Goal: Task Accomplishment & Management: Complete application form

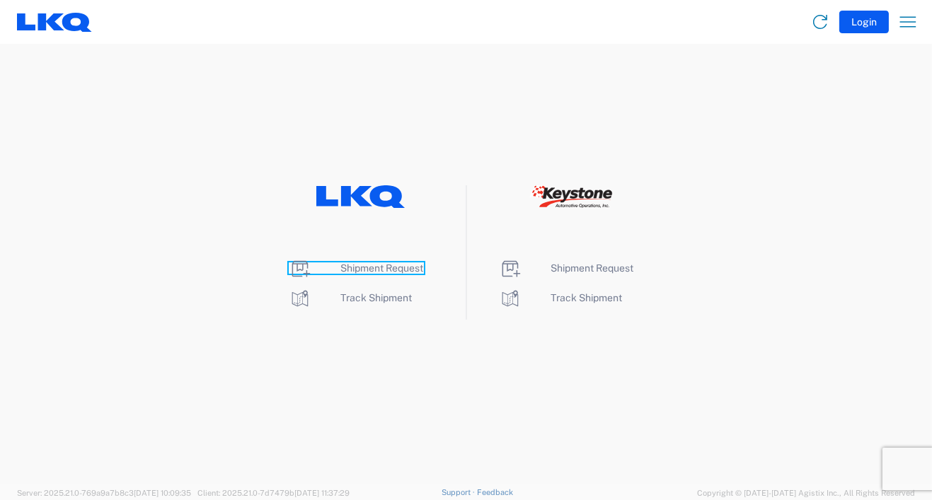
click at [392, 263] on span "Shipment Request" at bounding box center [382, 268] width 83 height 11
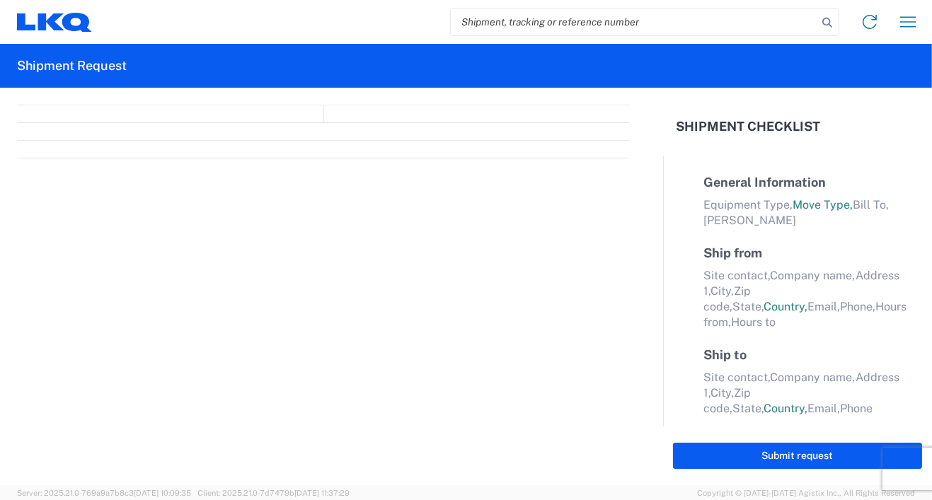
select select "FULL"
select select "LBS"
select select "IN"
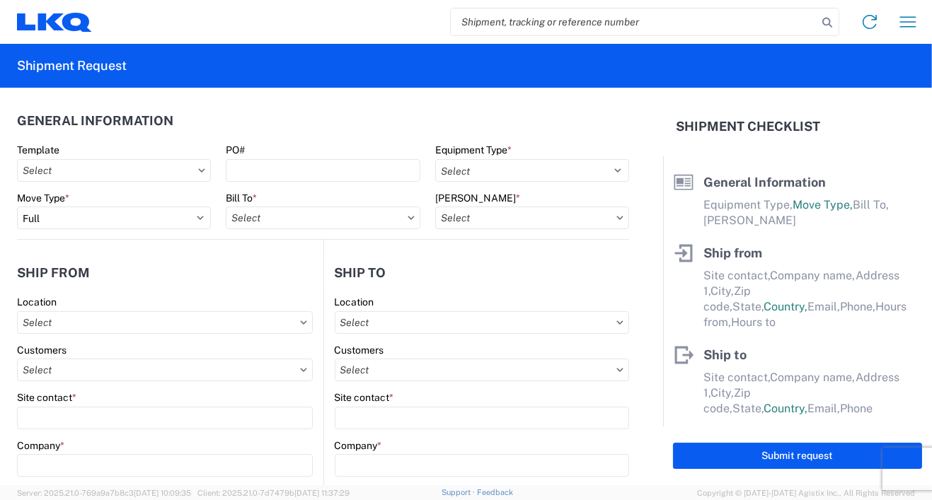
click at [199, 168] on icon at bounding box center [202, 170] width 6 height 4
click at [38, 172] on input "text" at bounding box center [114, 170] width 194 height 23
type input "1380"
click at [84, 234] on div "1380_Stuyvesant_1634_Atlanta" at bounding box center [145, 233] width 248 height 23
type input "1380_Stuyvesant_1634_Atlanta"
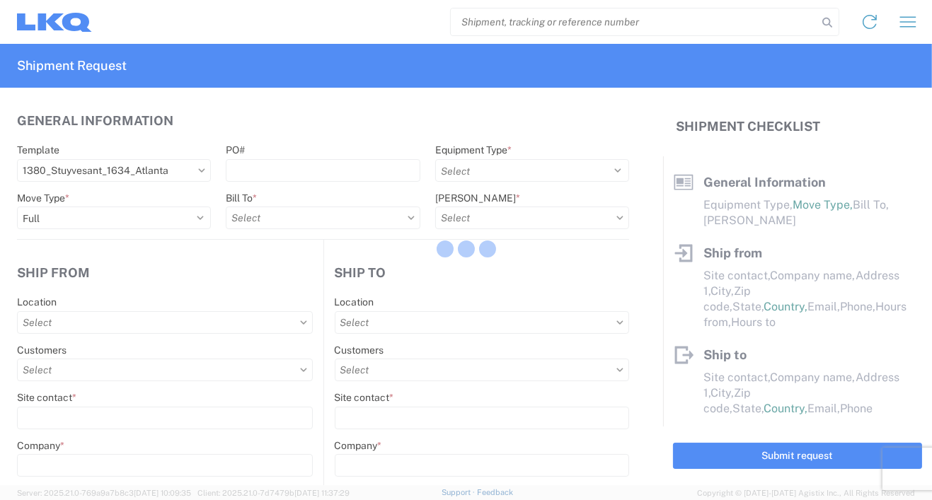
select select
type input "Shipping"
type input "LKQ Broadway Auto Parts - [GEOGRAPHIC_DATA], [GEOGRAPHIC_DATA]"
type input "1572 US Route 9"
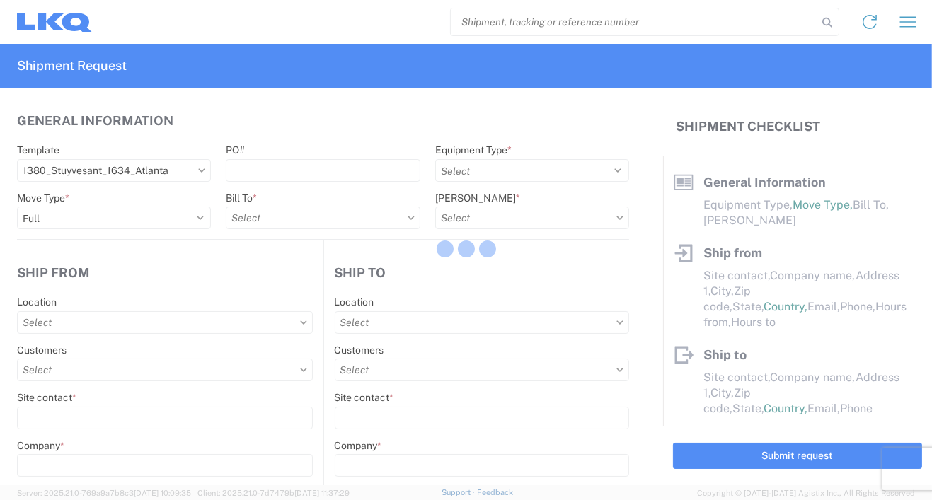
type input "Stuyvesant"
type input "12173"
select select "US"
type input "555555555"
select select
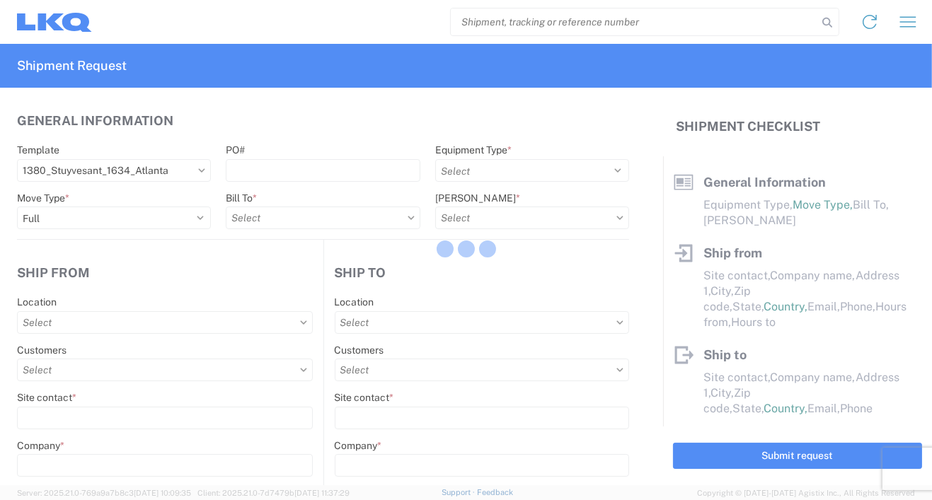
type input "Receiving"
type input "Atlanta - [PERSON_NAME] - Boat Rock"
type input "[STREET_ADDRESS]"
type input "[GEOGRAPHIC_DATA]"
type input "30336"
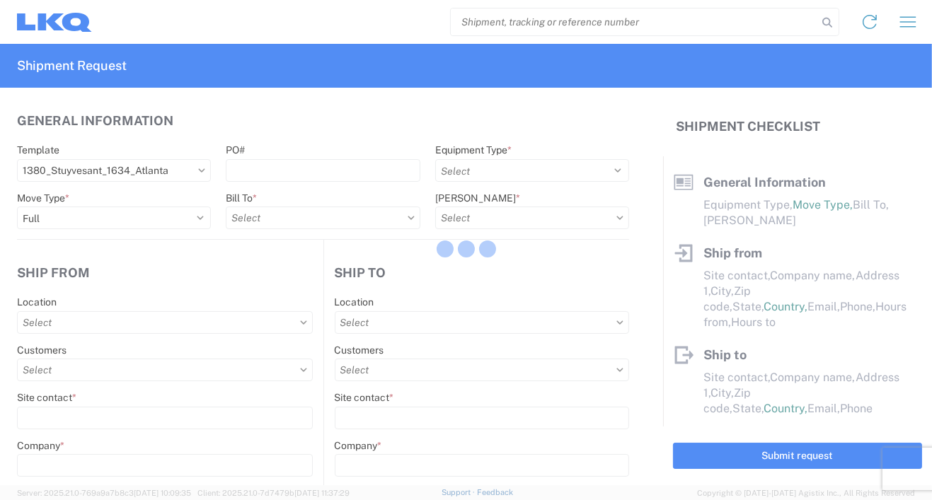
select select "US"
type input "[PHONE_NUMBER]"
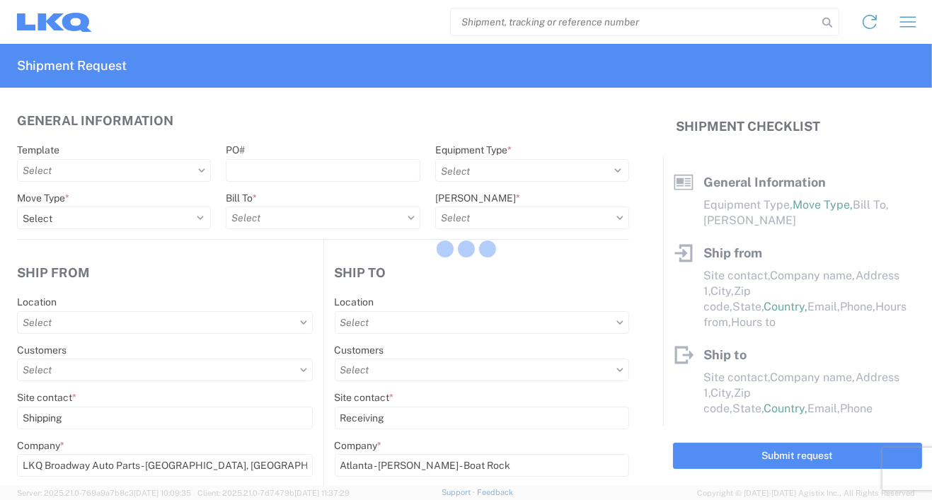
select select
type input "[DATE]"
type input "42000"
type input "Engines, Transmissions"
type input "1"
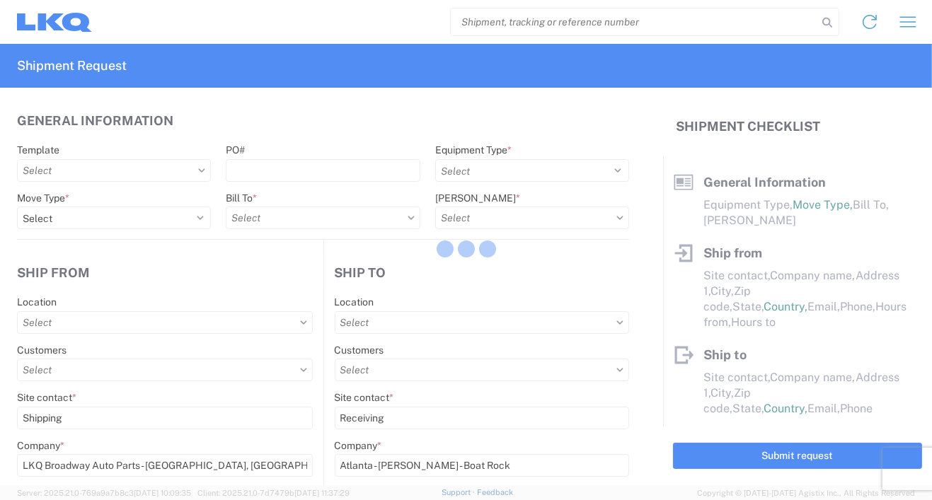
type input "1"
select select
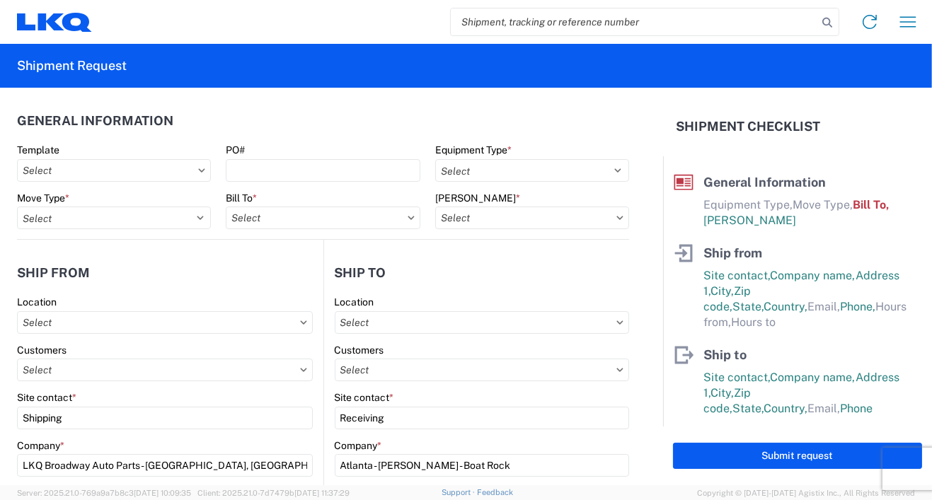
type input "1634-1300-50180-0000 - 1634 Freight In - Cores"
type input "1380 - LKQ Broadway Auto Parts - [GEOGRAPHIC_DATA] [GEOGRAPHIC_DATA]"
type input "1634 - [GEOGRAPHIC_DATA] - [PERSON_NAME] - Boat Rock"
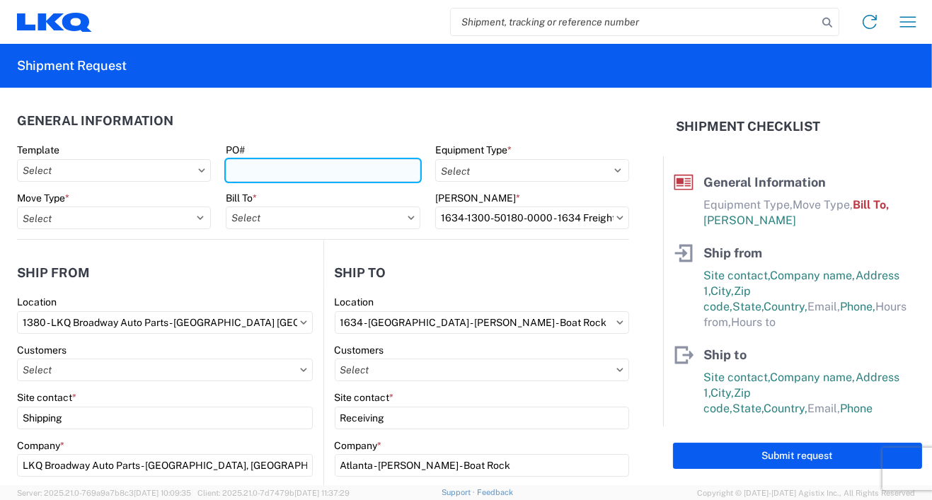
click at [304, 163] on input "PO#" at bounding box center [323, 170] width 194 height 23
type input "380-1528"
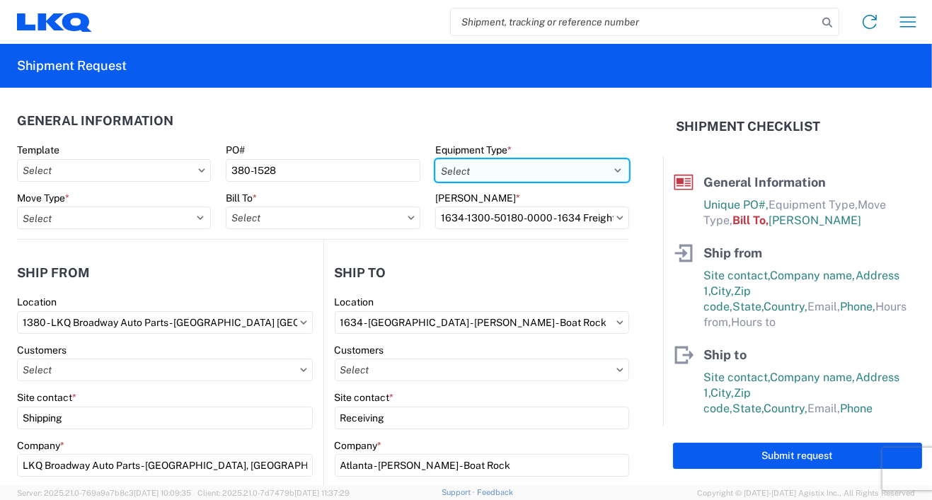
click at [606, 170] on select "Select 53’ Dry Van Flatbed Dropdeck (van) Lowboy (flatbed) Rail" at bounding box center [532, 170] width 194 height 23
select select "BCAR"
click at [435, 159] on select "Select 53’ Dry Van Flatbed Dropdeck (van) Lowboy (flatbed) Rail" at bounding box center [532, 170] width 194 height 23
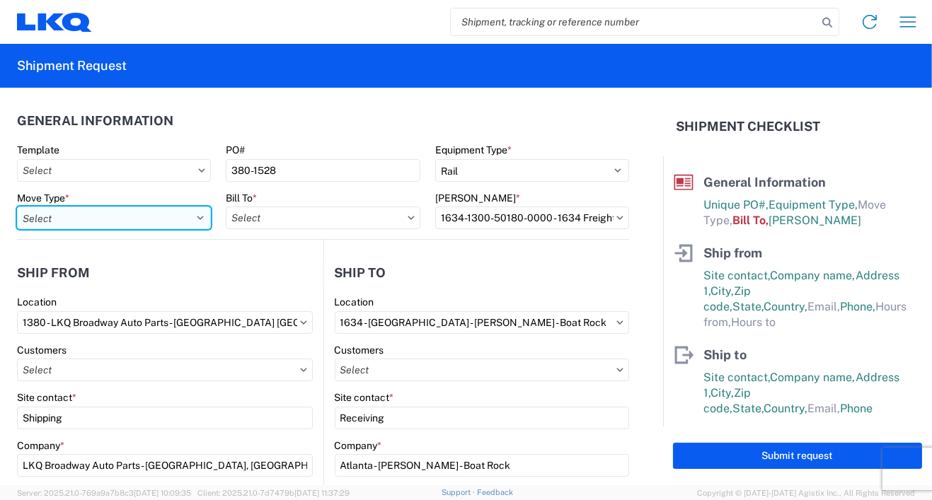
click at [193, 217] on select "Select Full Partial TL" at bounding box center [114, 218] width 194 height 23
select select "FULL"
click at [17, 207] on select "Select Full Partial TL" at bounding box center [114, 218] width 194 height 23
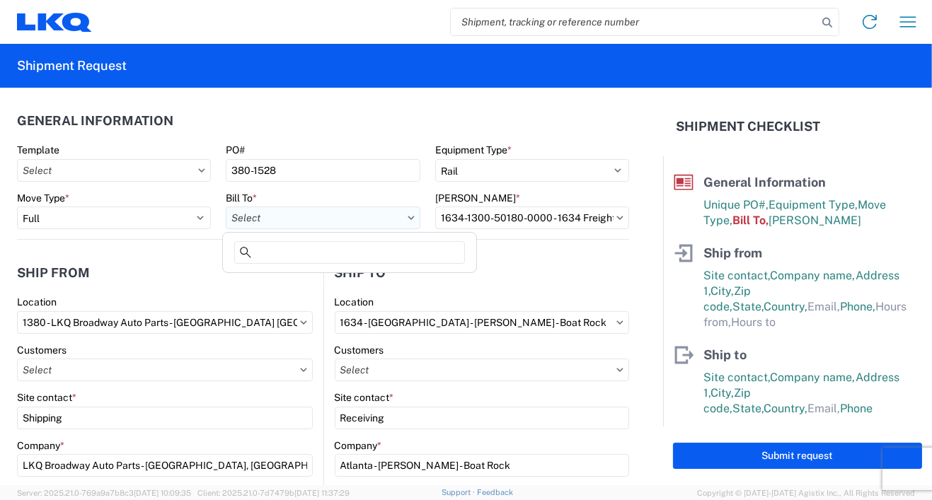
click at [355, 214] on input "text" at bounding box center [323, 218] width 194 height 23
type input "1634"
click at [347, 280] on div "1634 - [GEOGRAPHIC_DATA] - [PERSON_NAME] - Boat Rock" at bounding box center [365, 281] width 278 height 23
type input "1634 - [GEOGRAPHIC_DATA] - [PERSON_NAME] - Boat Rock"
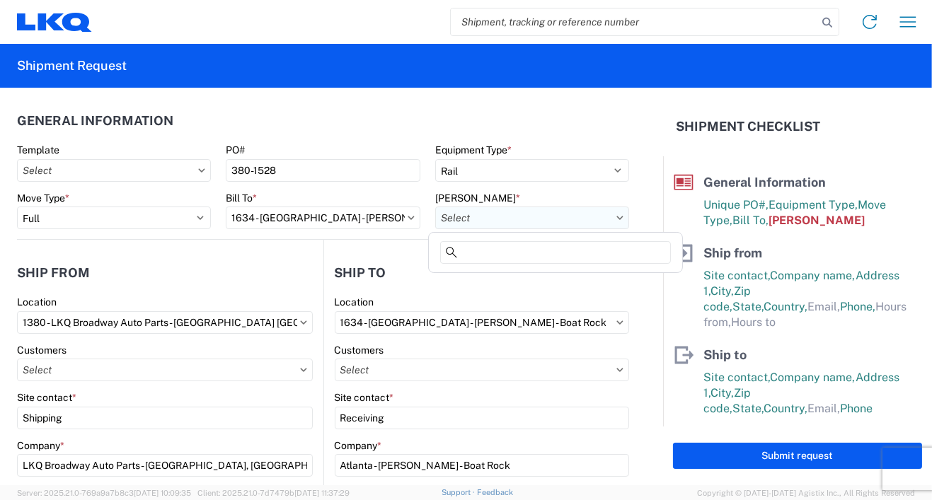
click at [484, 219] on input "text" at bounding box center [532, 218] width 194 height 23
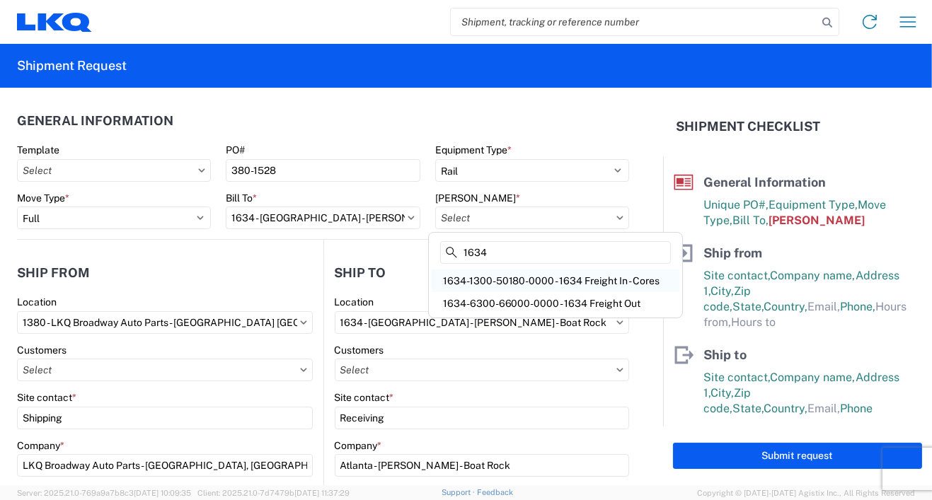
type input "1634"
click at [486, 282] on div "1634-1300-50180-0000 - 1634 Freight In - Cores" at bounding box center [556, 281] width 248 height 23
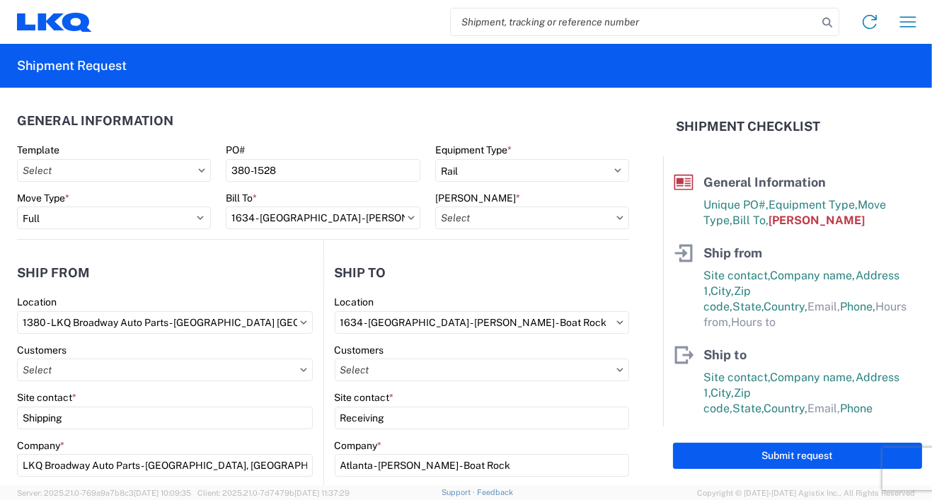
type input "1634-1300-50180-0000 - 1634 Freight In - Cores"
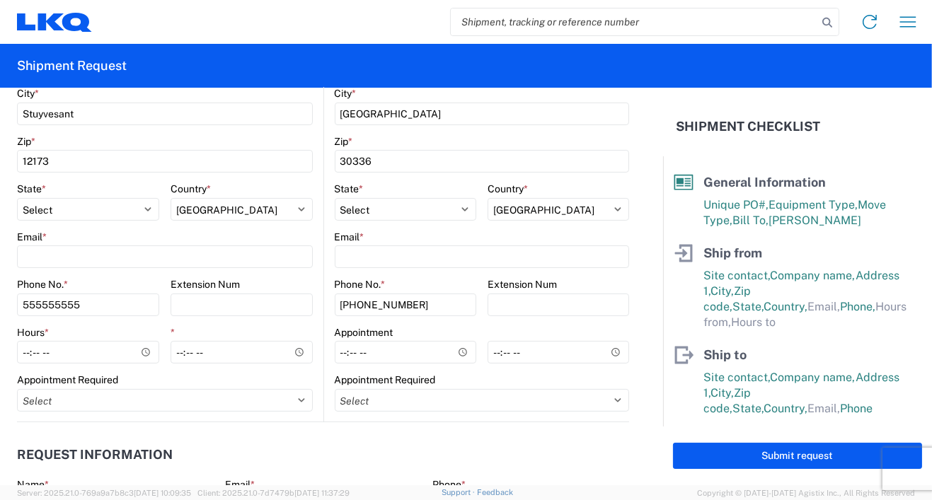
scroll to position [566, 0]
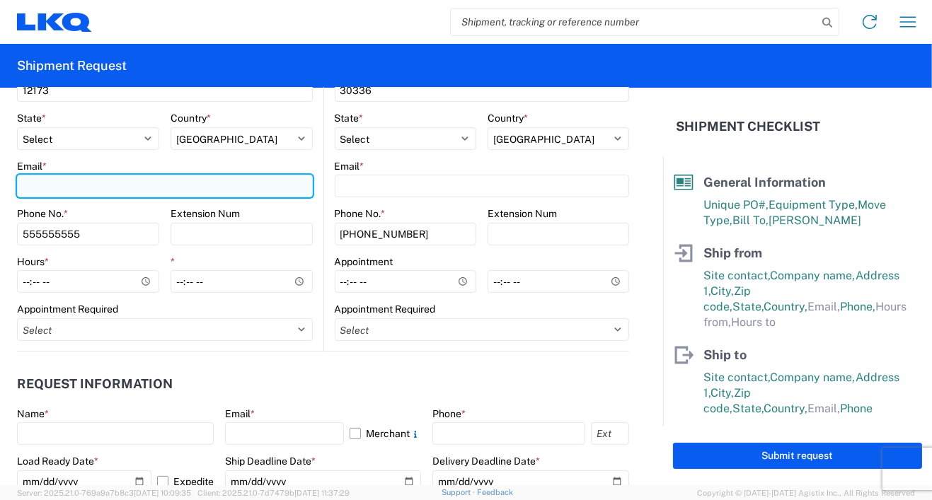
click at [68, 184] on input "Email *" at bounding box center [165, 186] width 296 height 23
type input "[EMAIL_ADDRESS][DOMAIN_NAME]"
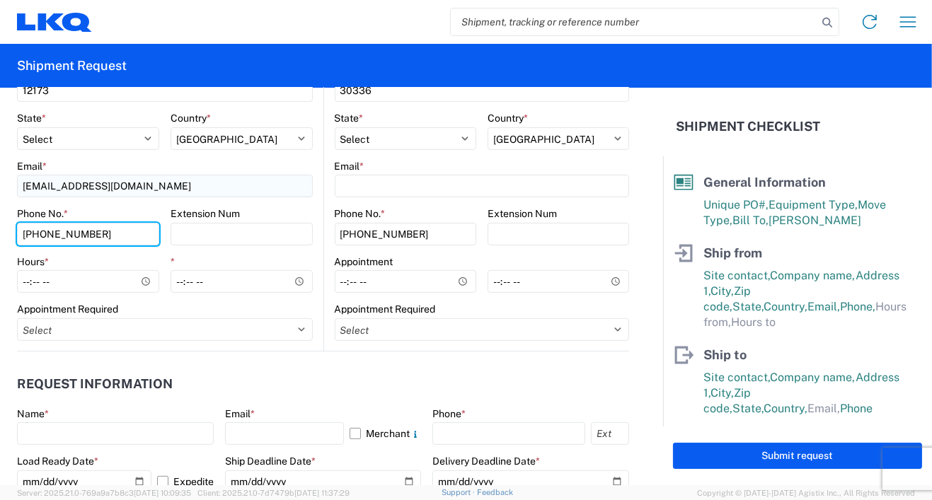
type input "[PHONE_NUMBER]"
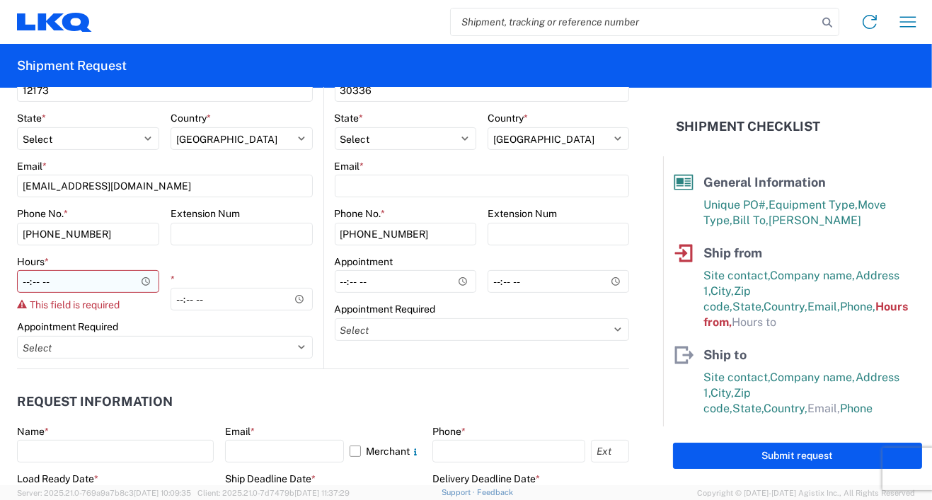
click at [20, 281] on form "General Information Template PO# 380-1528 Equipment Type * Select 53’ Dry Van F…" at bounding box center [331, 287] width 663 height 398
click at [113, 255] on div "Hours *" at bounding box center [88, 261] width 142 height 13
click at [30, 278] on input "Hours *" at bounding box center [88, 281] width 142 height 23
type input "08:00"
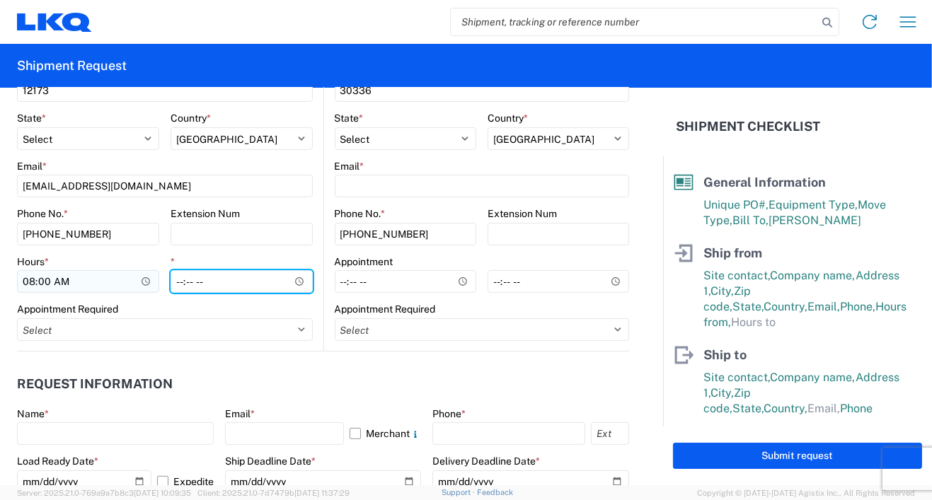
type input "12:00"
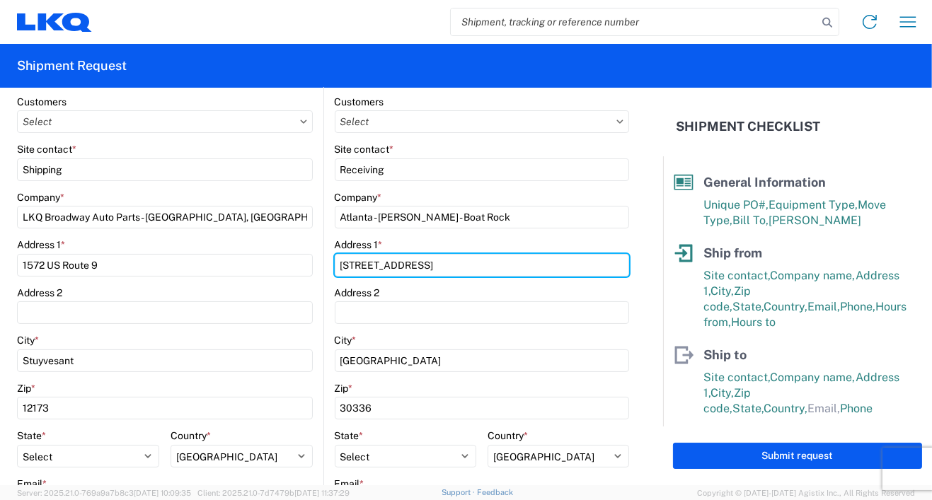
scroll to position [251, 0]
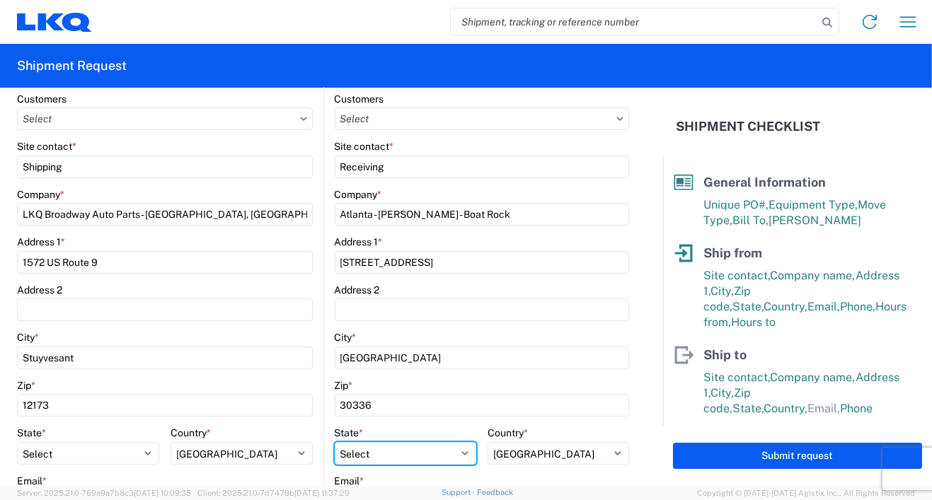
select select "GA"
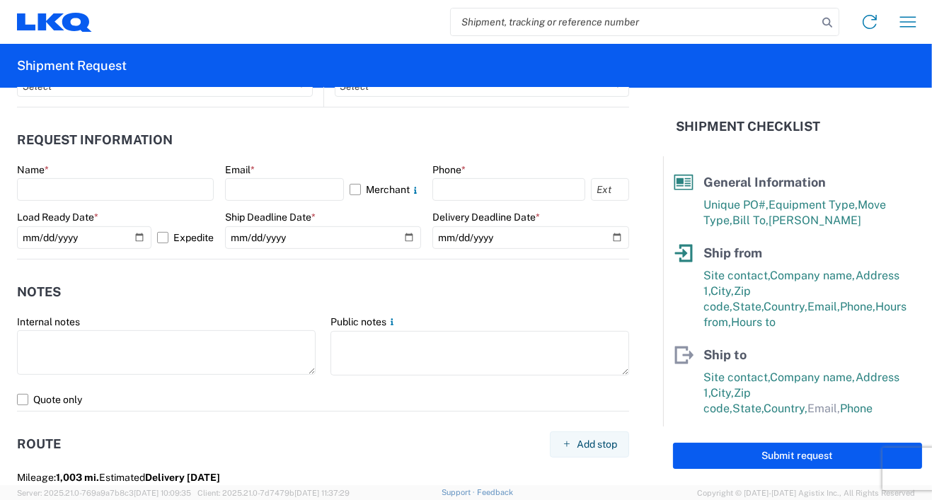
scroll to position [842, 0]
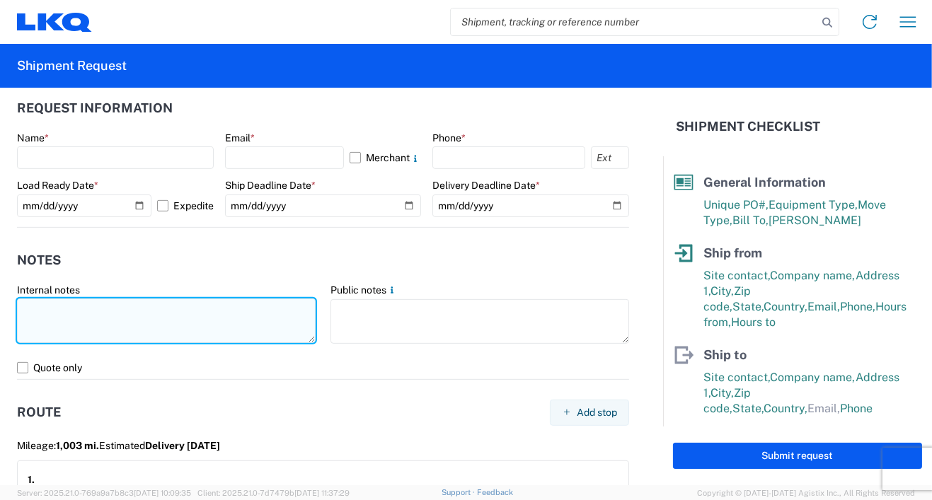
click at [52, 299] on textarea at bounding box center [166, 321] width 299 height 45
type textarea "CORE TRUCK"
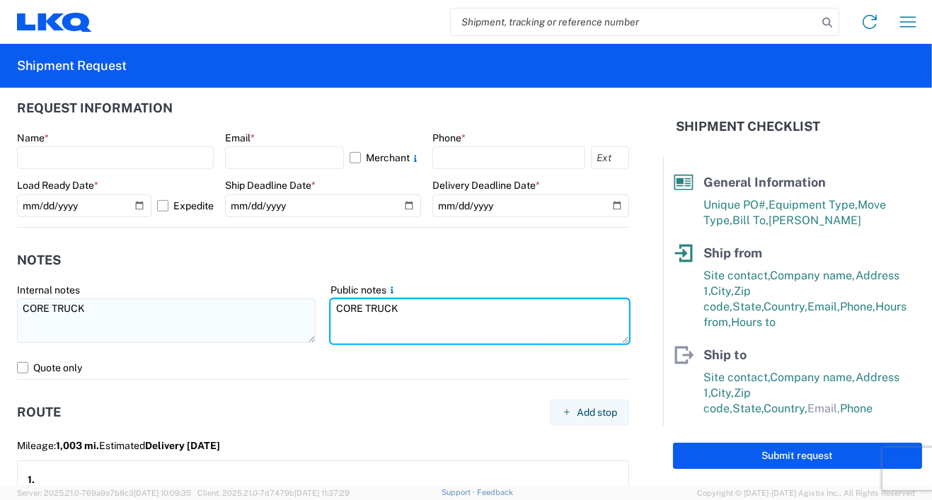
type textarea "CORE TRUCK"
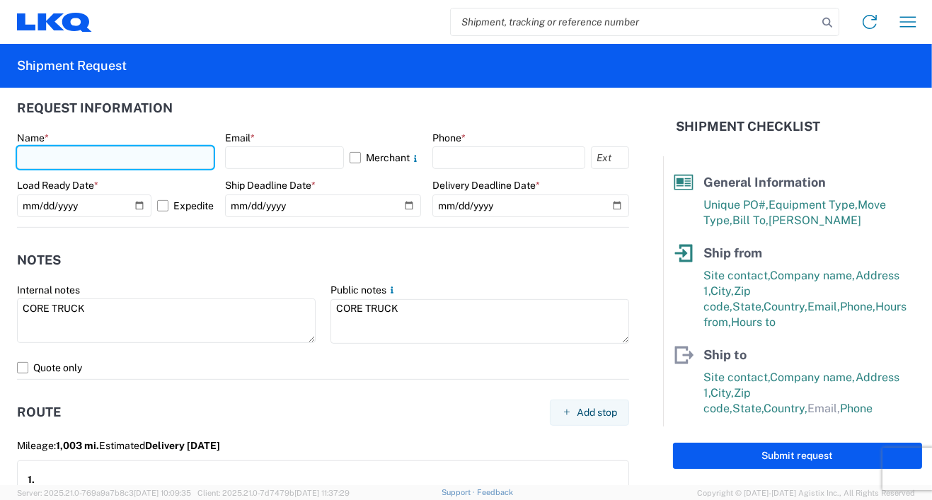
click at [59, 163] on input "text" at bounding box center [115, 157] width 197 height 23
type input "d"
type input "[PERSON_NAME]"
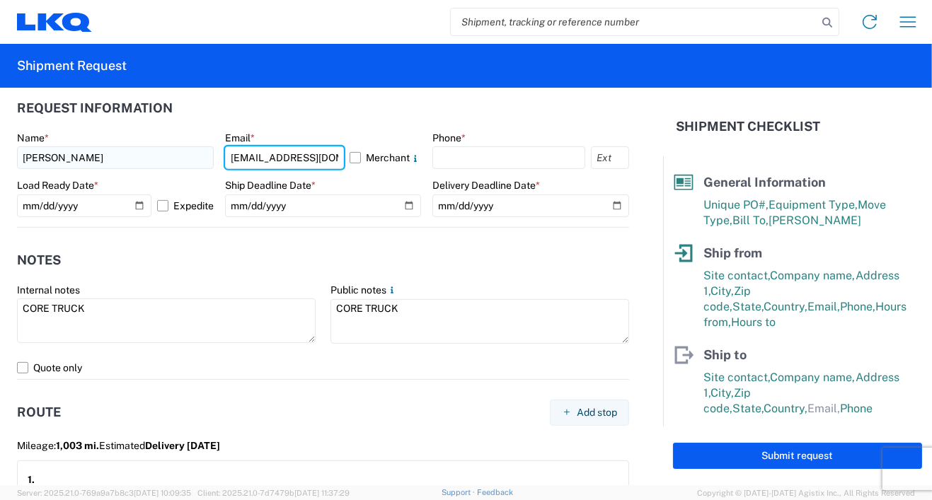
type input "[EMAIL_ADDRESS][DOMAIN_NAME]"
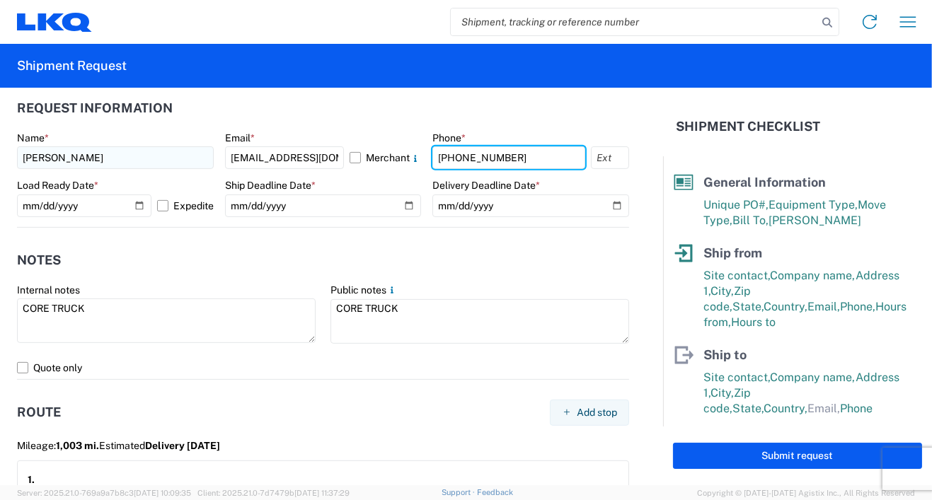
type input "[PHONE_NUMBER]"
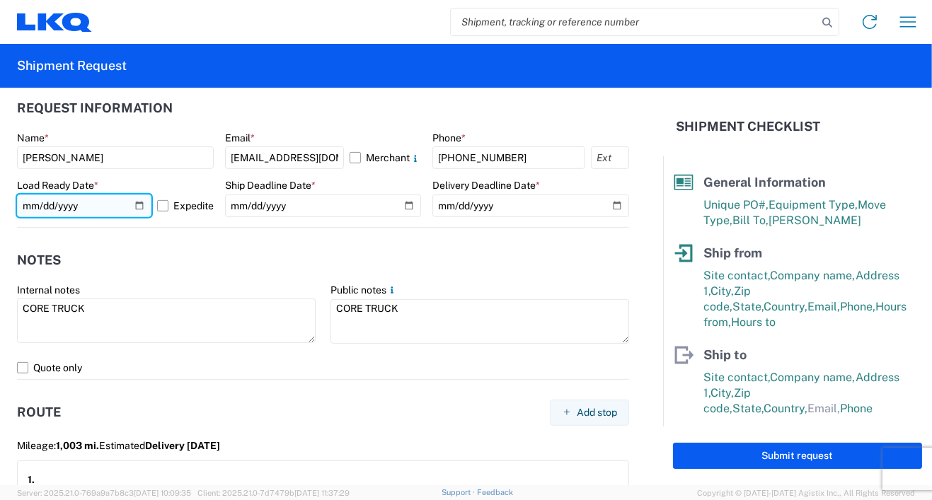
click at [131, 205] on input "[DATE]" at bounding box center [84, 206] width 134 height 23
type input "[DATE]"
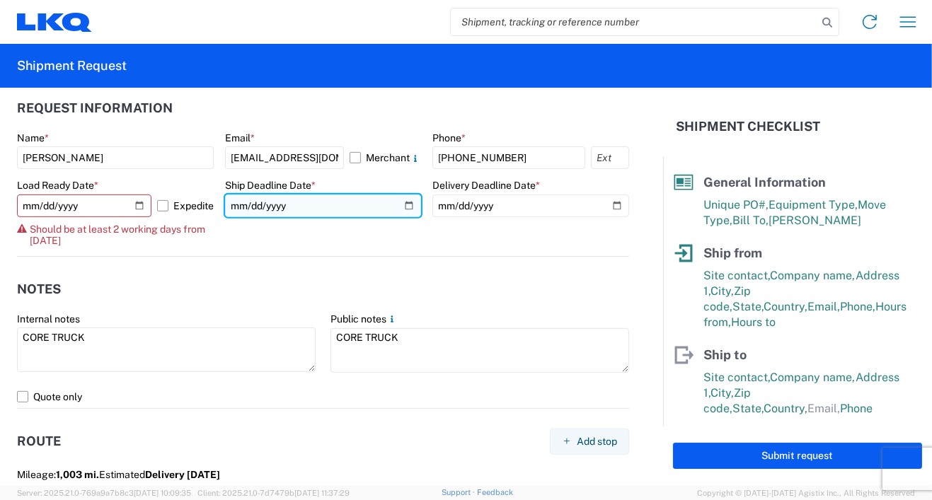
click at [402, 202] on input "date" at bounding box center [323, 206] width 197 height 23
type input "[DATE]"
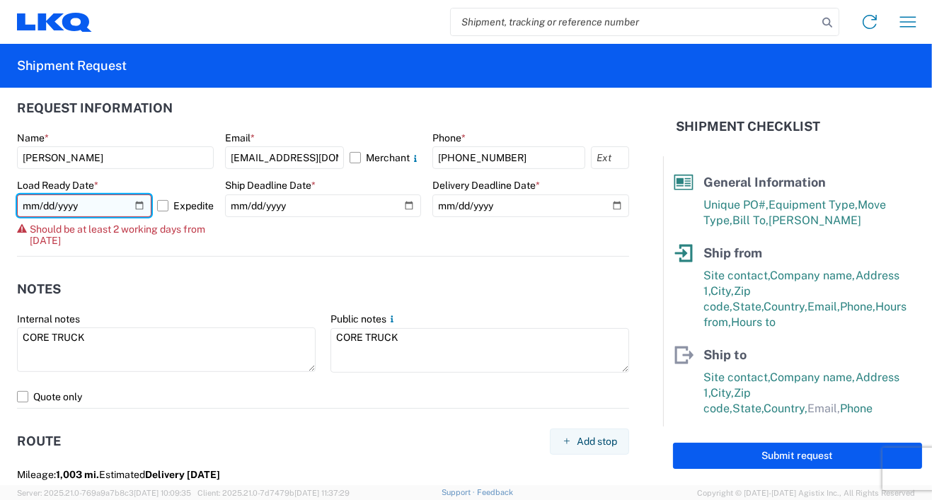
click at [134, 204] on input "[DATE]" at bounding box center [84, 206] width 134 height 23
type input "[DATE]"
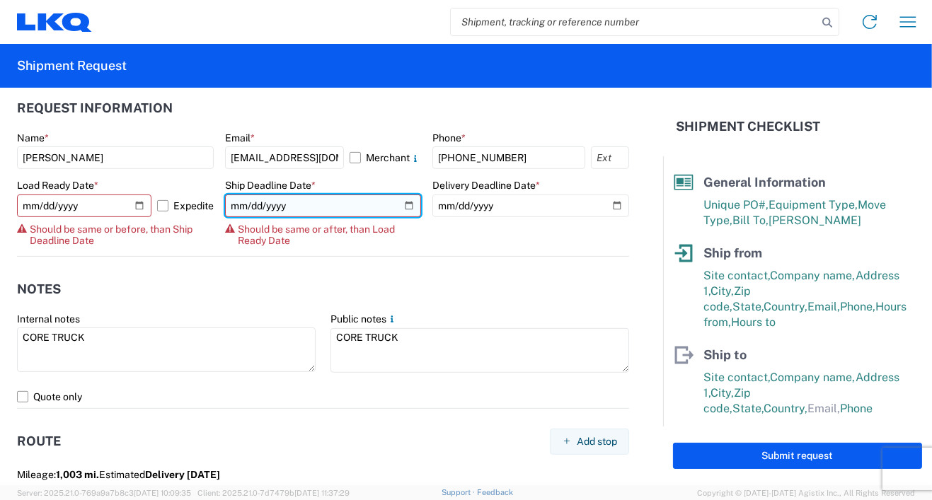
click at [403, 205] on input "[DATE]" at bounding box center [323, 206] width 197 height 23
type input "[DATE]"
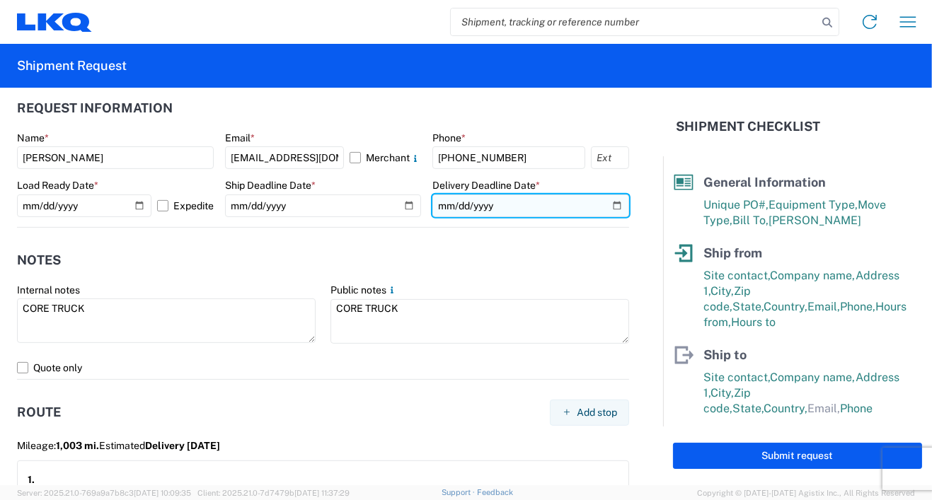
click at [606, 204] on input "date" at bounding box center [530, 206] width 197 height 23
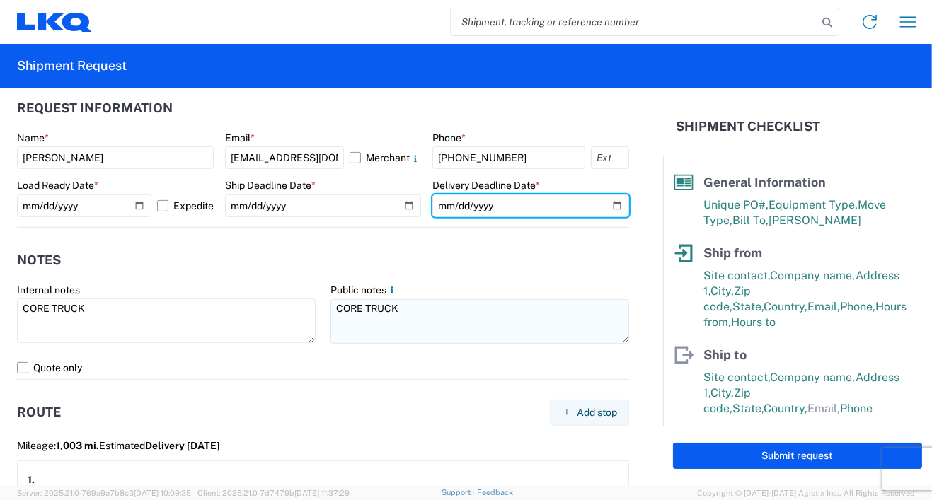
type input "[DATE]"
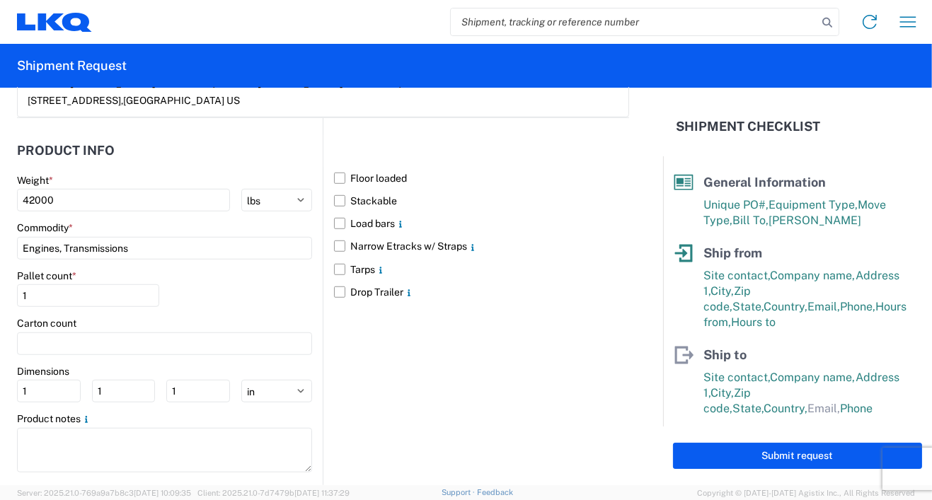
scroll to position [1384, 0]
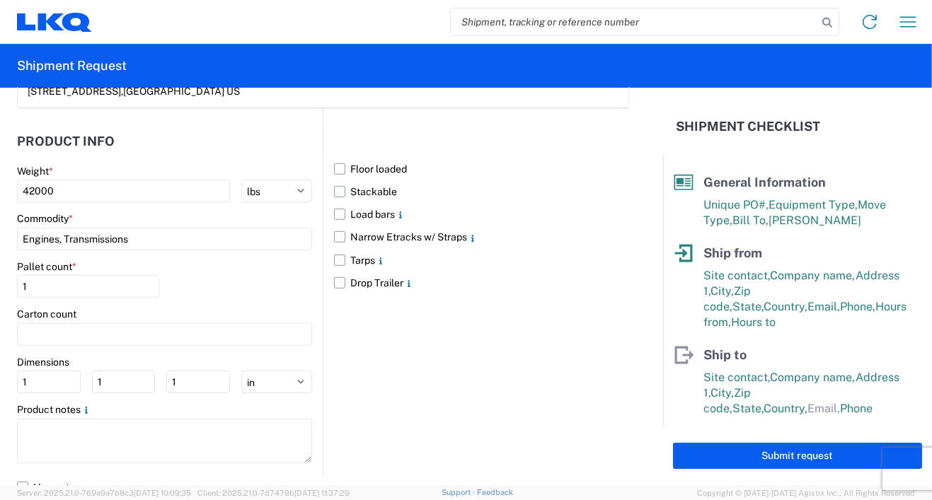
click at [334, 180] on label "Stackable" at bounding box center [481, 191] width 295 height 23
click at [0, 0] on input "Stackable" at bounding box center [0, 0] width 0 height 0
drag, startPoint x: 33, startPoint y: 274, endPoint x: -12, endPoint y: 277, distance: 45.4
click at [0, 277] on html "Home Shipment request Shipment tracking Shipment Request General Information Te…" at bounding box center [466, 250] width 932 height 500
type input "25"
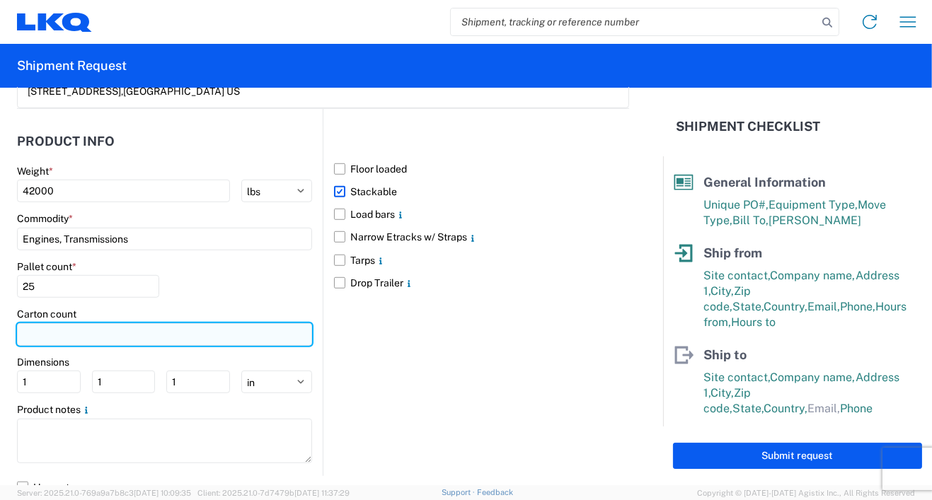
click at [175, 323] on input "number" at bounding box center [164, 334] width 295 height 23
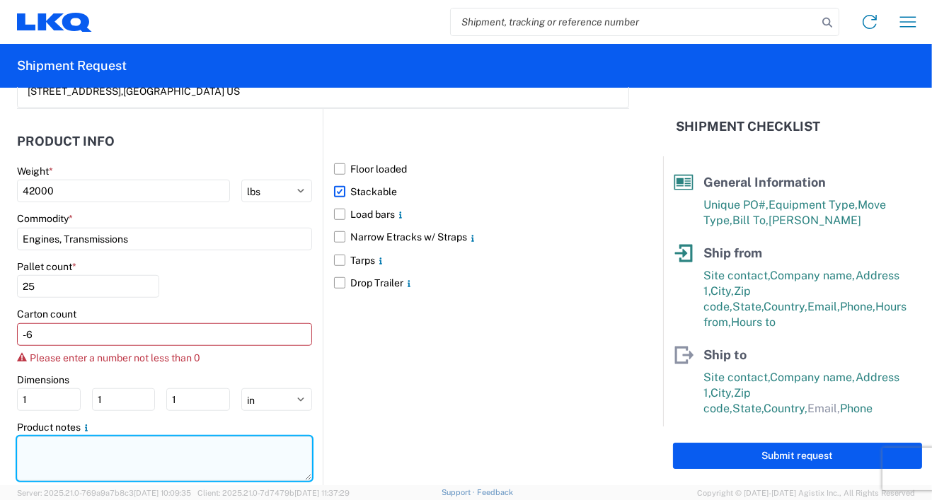
click at [72, 437] on textarea at bounding box center [164, 459] width 295 height 45
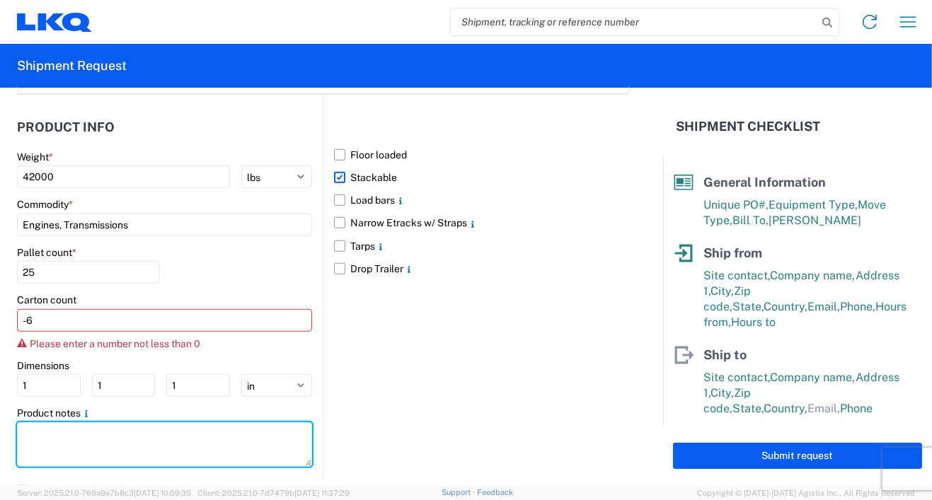
scroll to position [1401, 0]
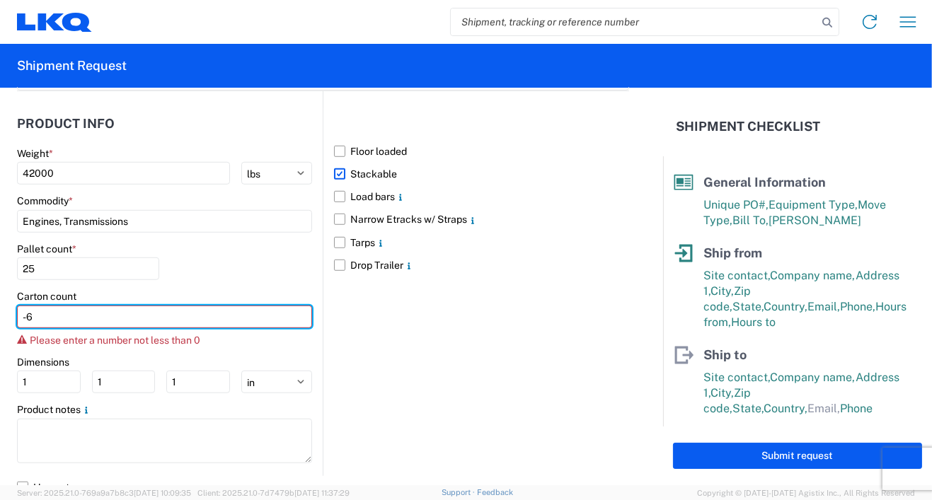
drag, startPoint x: 57, startPoint y: 308, endPoint x: -37, endPoint y: 304, distance: 93.5
click at [0, 304] on html "Home Shipment request Shipment tracking Shipment Request General Information Te…" at bounding box center [466, 250] width 932 height 500
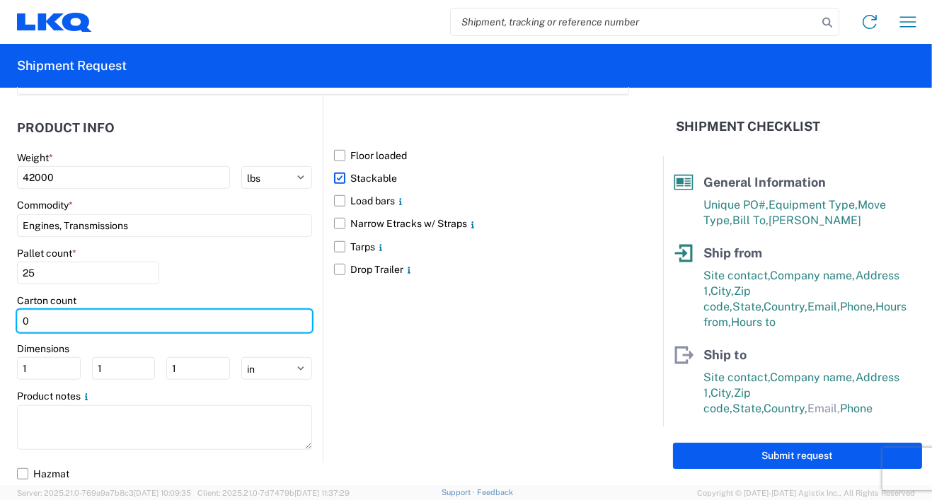
scroll to position [1384, 0]
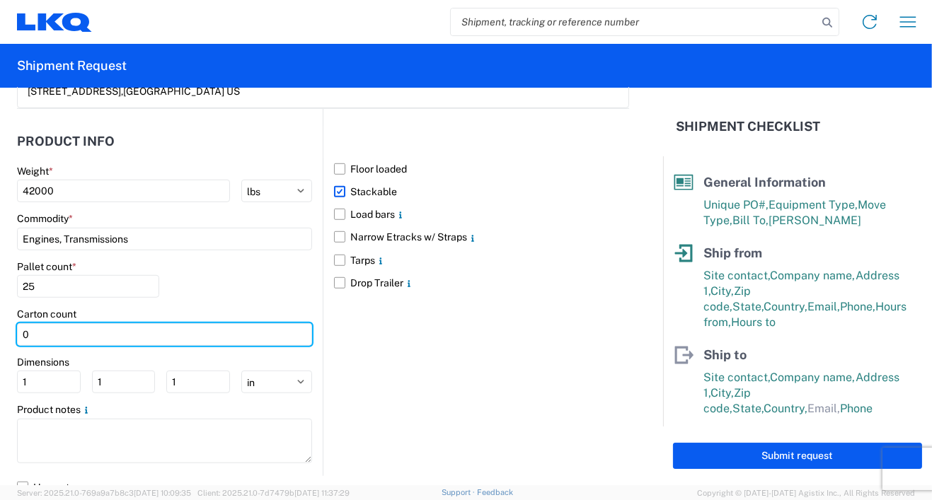
type input "0"
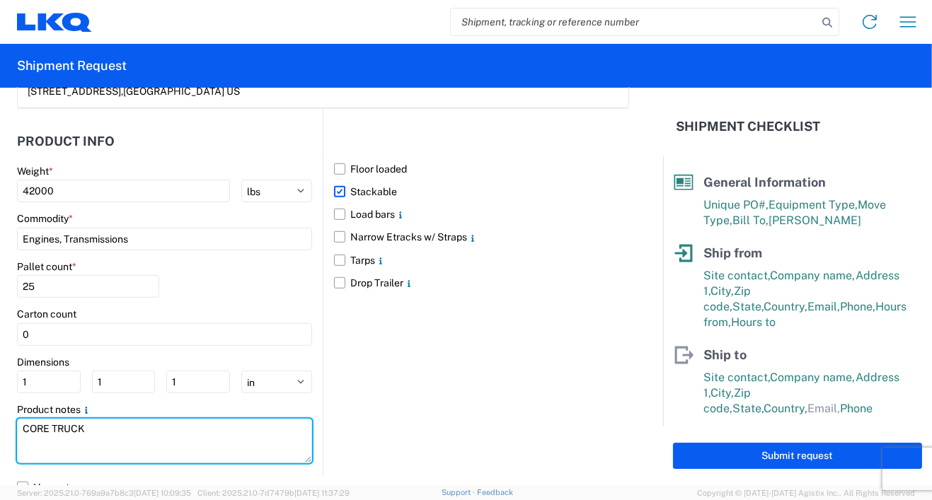
type textarea "CORE TRUCK"
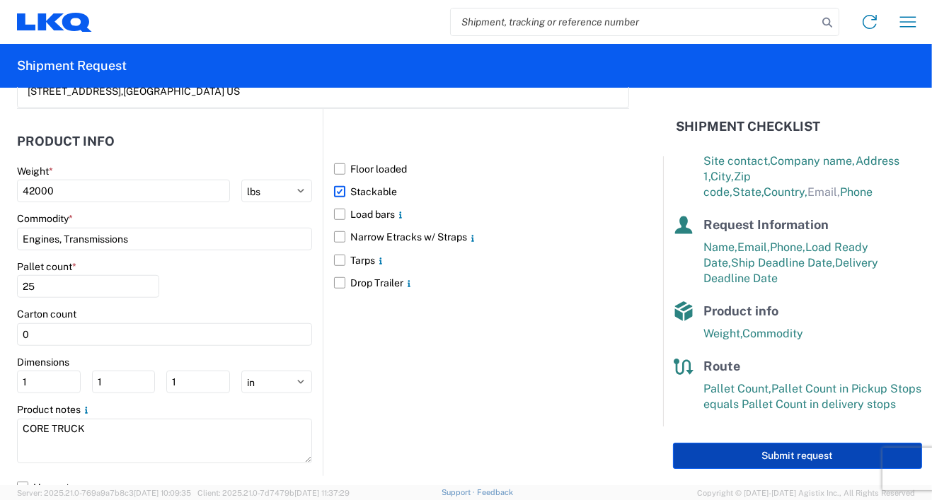
click at [760, 456] on button "Submit request" at bounding box center [797, 456] width 249 height 26
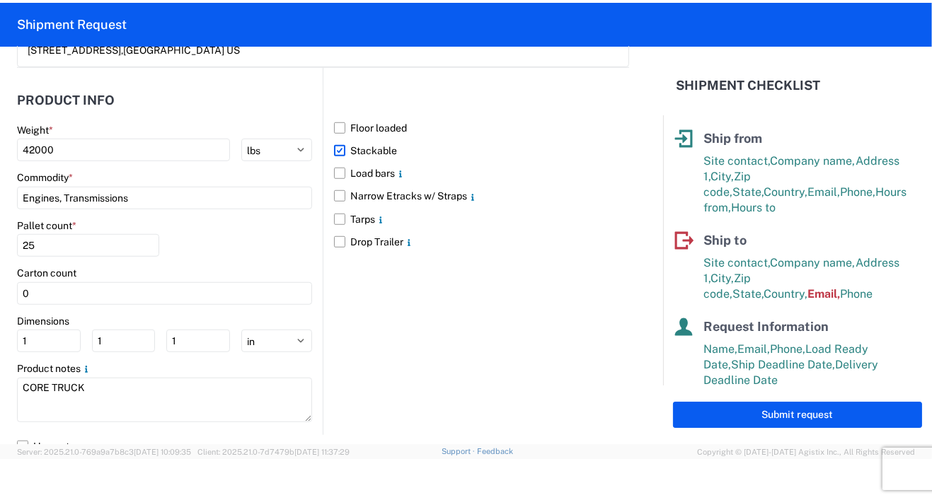
scroll to position [0, 0]
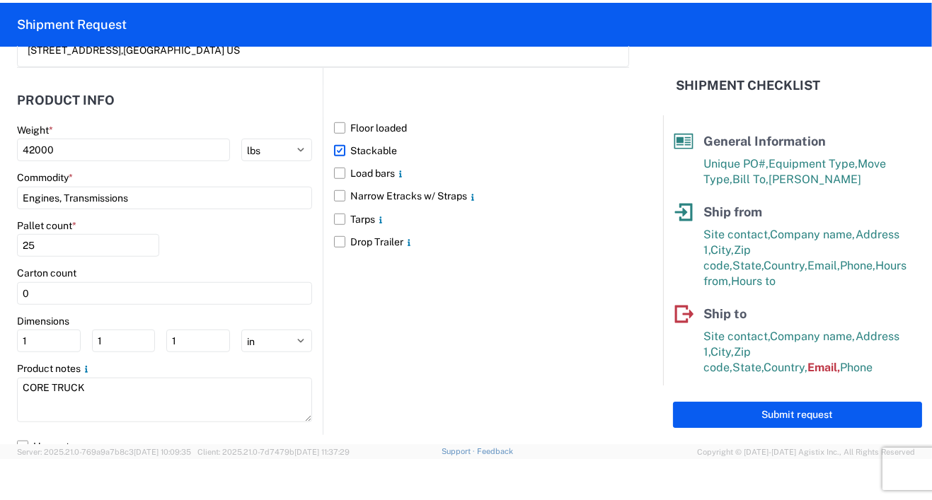
click at [926, 69] on header "Shipment Checklist" at bounding box center [797, 86] width 269 height 44
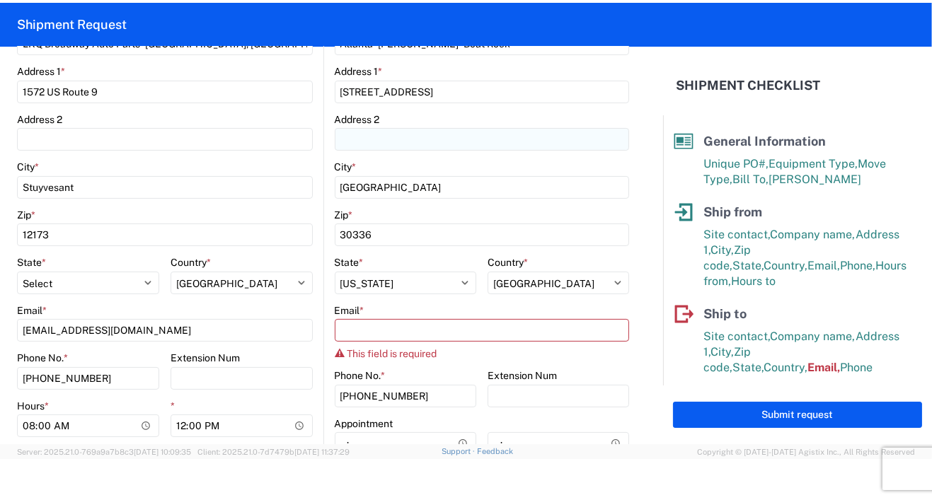
scroll to position [495, 0]
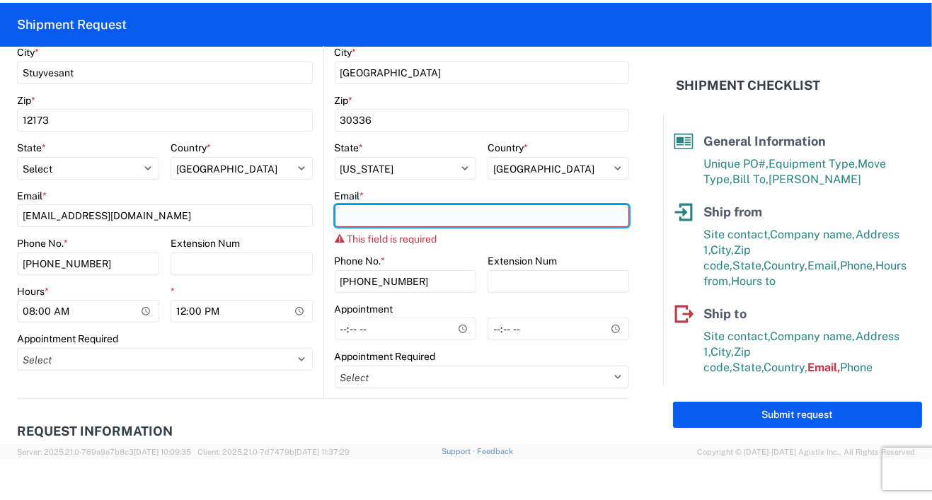
click at [361, 218] on input "Email *" at bounding box center [482, 216] width 295 height 23
type input "D"
type input "d"
click at [437, 218] on input "receiving" at bounding box center [482, 216] width 295 height 23
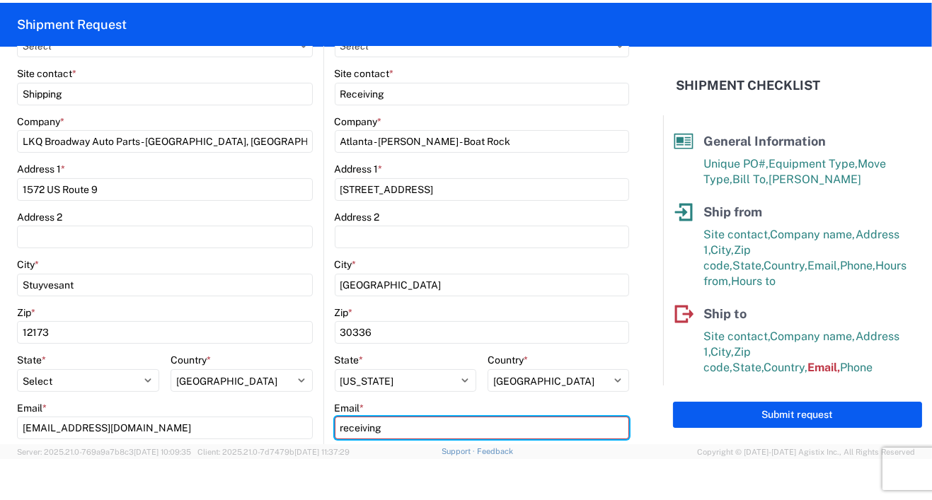
scroll to position [311, 0]
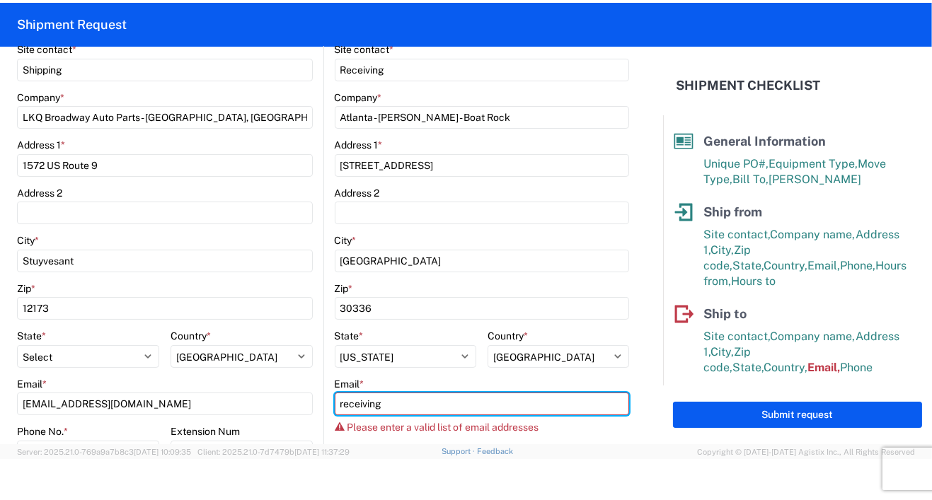
drag, startPoint x: 389, startPoint y: 430, endPoint x: 283, endPoint y: 432, distance: 106.2
click at [285, 432] on div "Ship from 1380 Location 1380 - LKQ [GEOGRAPHIC_DATA] Auto Parts - [GEOGRAPHIC_D…" at bounding box center [323, 240] width 612 height 696
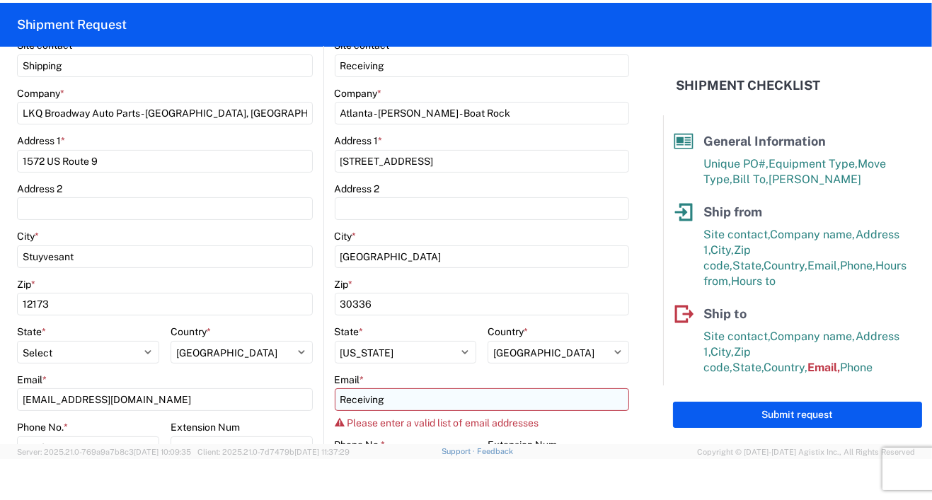
scroll to position [531, 0]
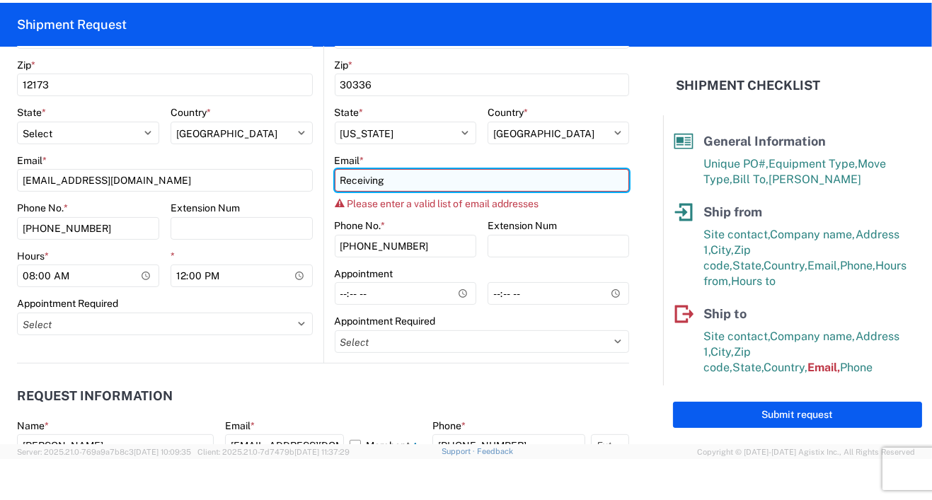
click at [417, 178] on input "Receiving" at bounding box center [482, 180] width 295 height 23
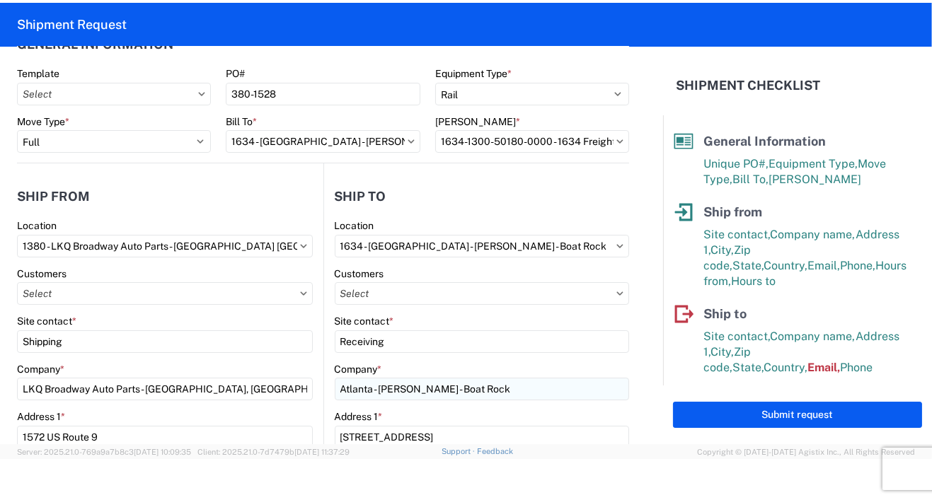
scroll to position [318, 0]
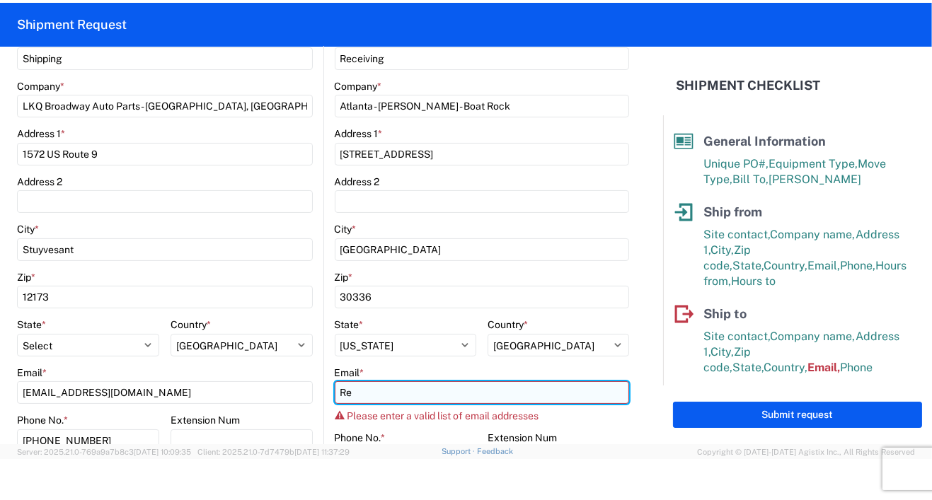
type input "R"
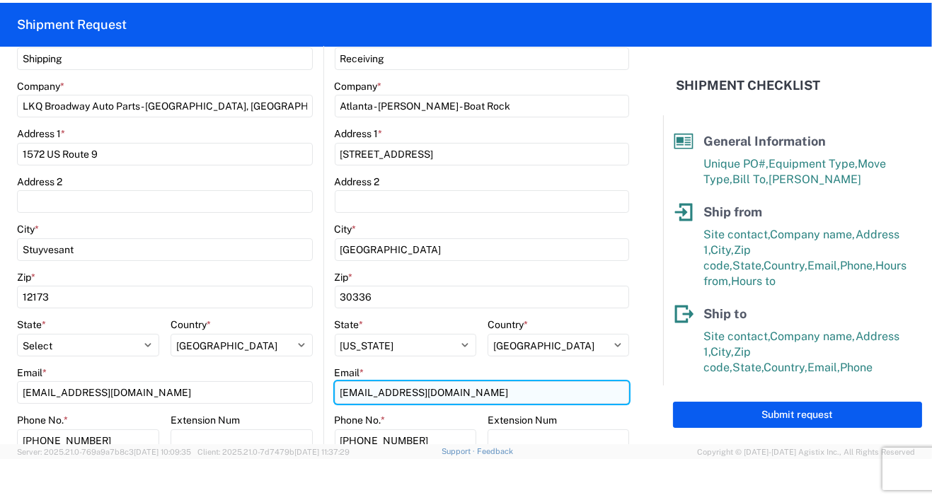
type input "[EMAIL_ADDRESS][DOMAIN_NAME]"
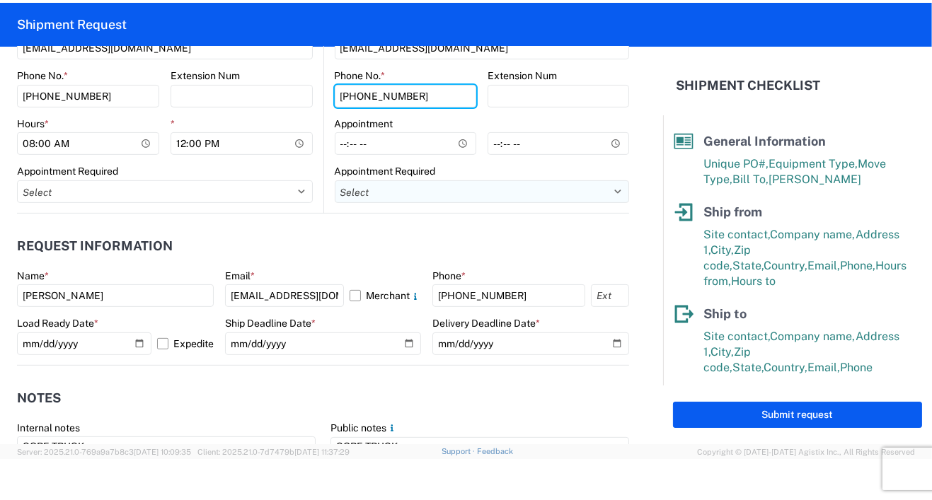
scroll to position [679, 0]
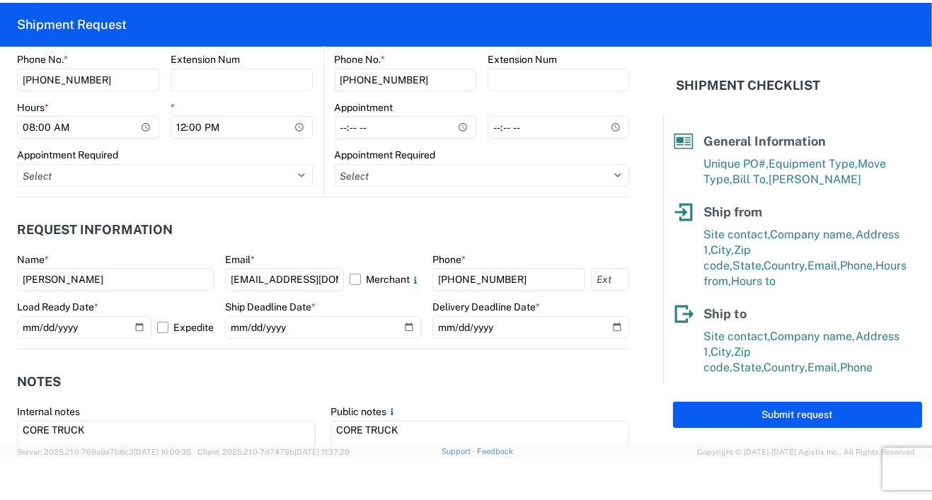
click at [282, 199] on agx-request-info "Request Information Name * [PERSON_NAME] Email * [EMAIL_ADDRESS][DOMAIN_NAME] M…" at bounding box center [323, 273] width 612 height 152
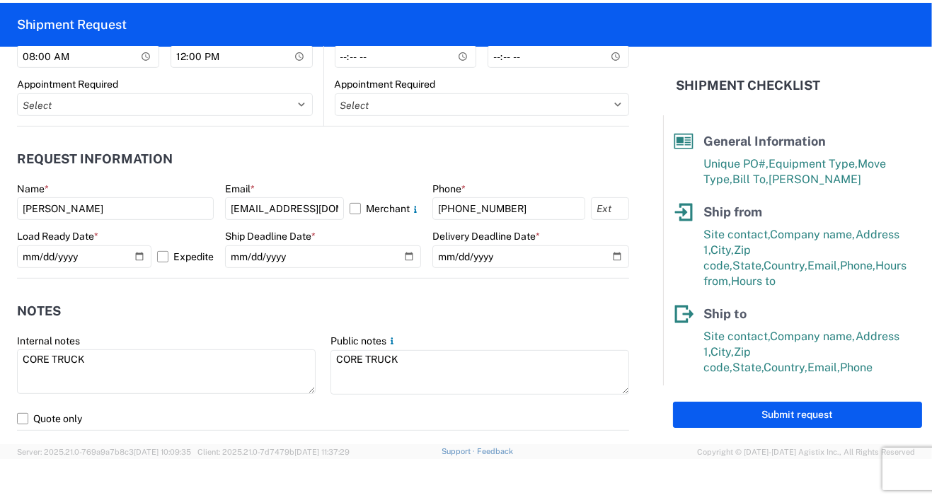
scroll to position [821, 0]
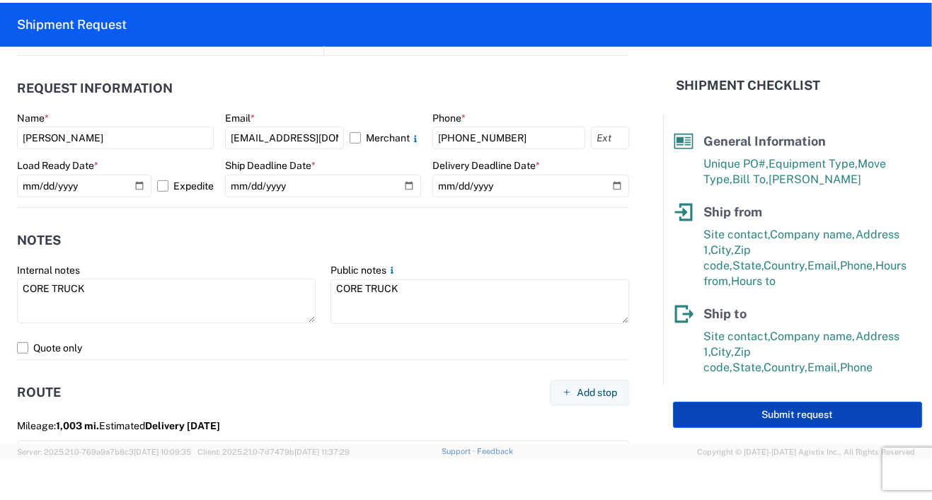
click at [764, 409] on button "Submit request" at bounding box center [797, 415] width 249 height 26
